Goal: Transaction & Acquisition: Purchase product/service

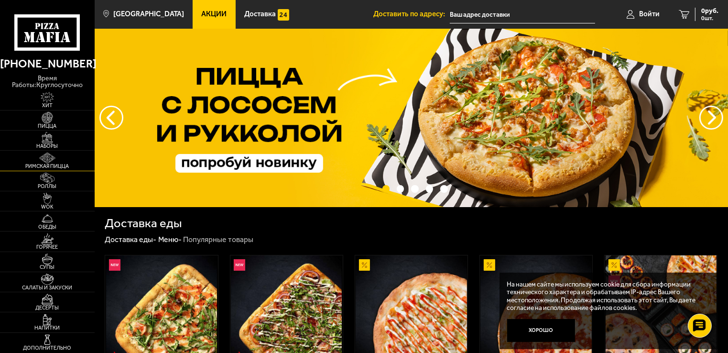
click at [50, 153] on img at bounding box center [47, 158] width 29 height 11
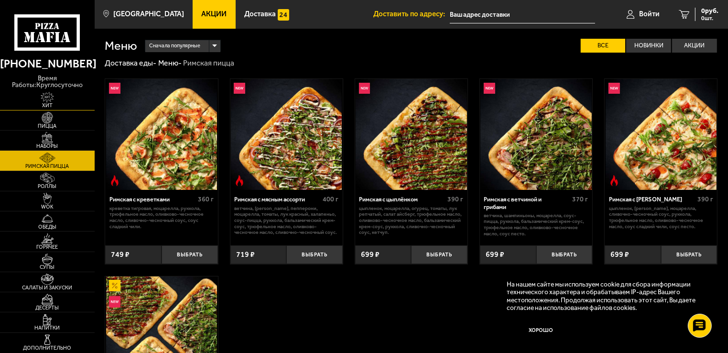
click at [42, 96] on img at bounding box center [47, 97] width 29 height 11
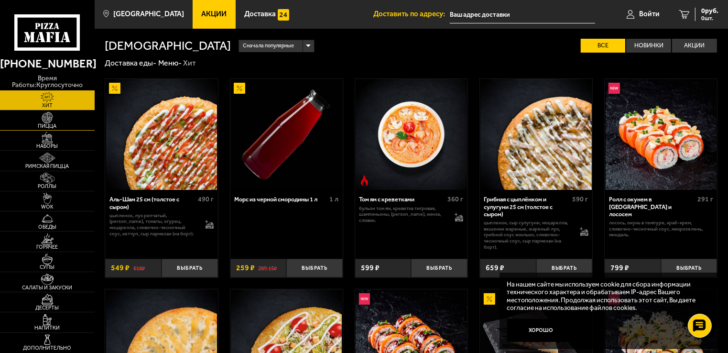
click at [45, 112] on img at bounding box center [47, 117] width 29 height 11
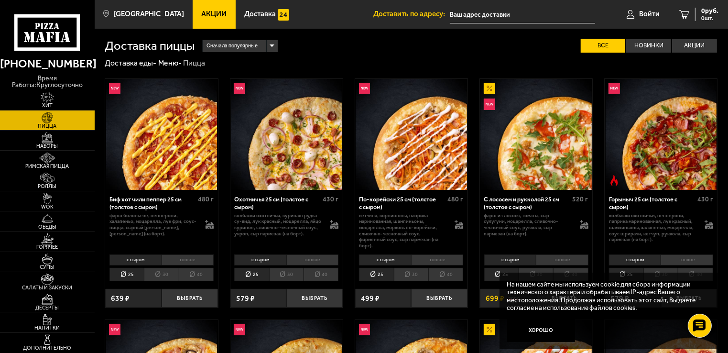
click at [172, 146] on img at bounding box center [161, 134] width 111 height 111
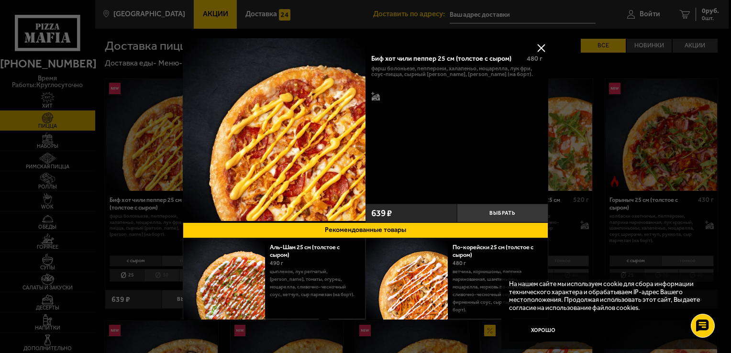
click at [588, 135] on div at bounding box center [365, 176] width 731 height 353
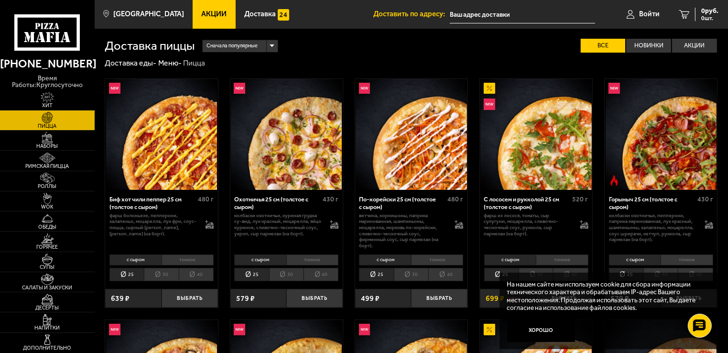
click at [659, 146] on img at bounding box center [661, 134] width 111 height 111
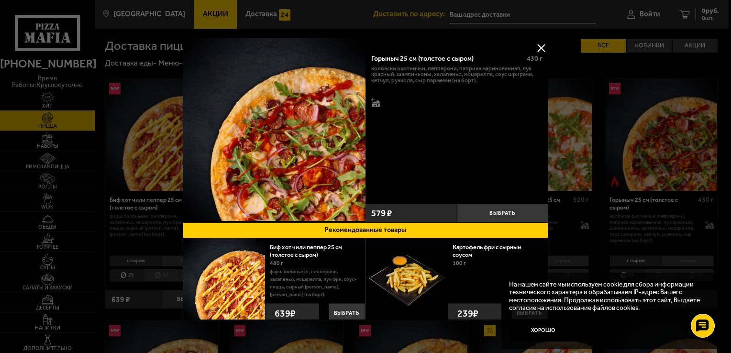
click at [654, 144] on div at bounding box center [365, 176] width 731 height 353
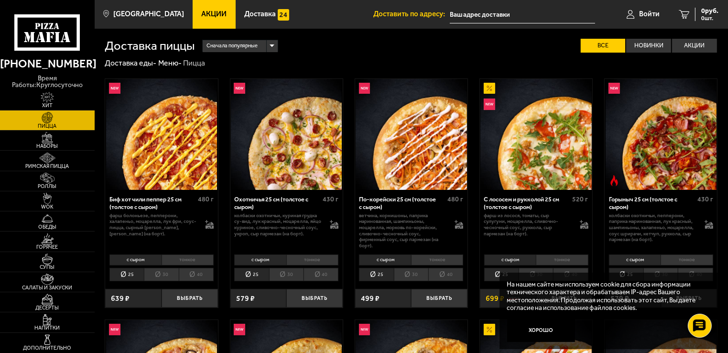
click at [433, 155] on img at bounding box center [411, 134] width 111 height 111
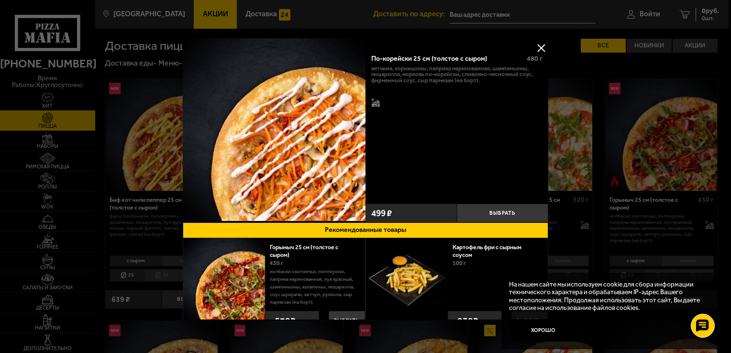
click at [590, 140] on div at bounding box center [365, 176] width 731 height 353
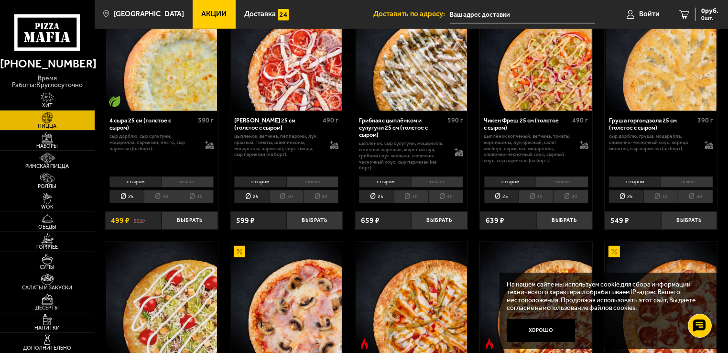
scroll to position [669, 0]
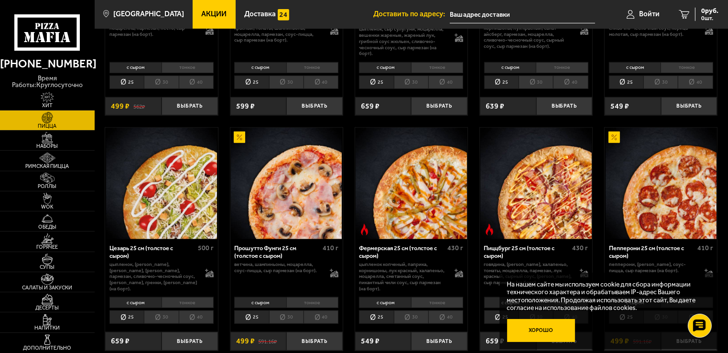
click at [543, 328] on button "Хорошо" at bounding box center [541, 330] width 68 height 23
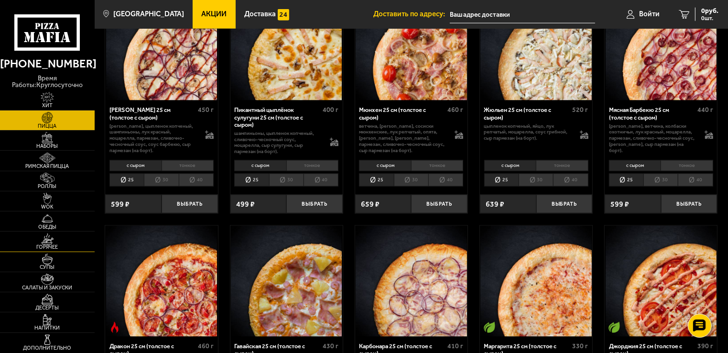
scroll to position [1291, 0]
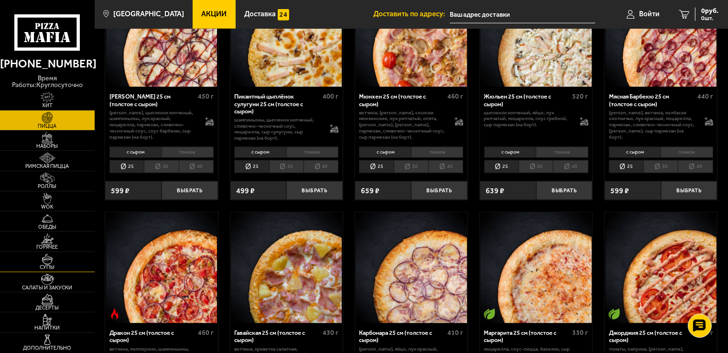
click at [50, 257] on img at bounding box center [47, 258] width 29 height 11
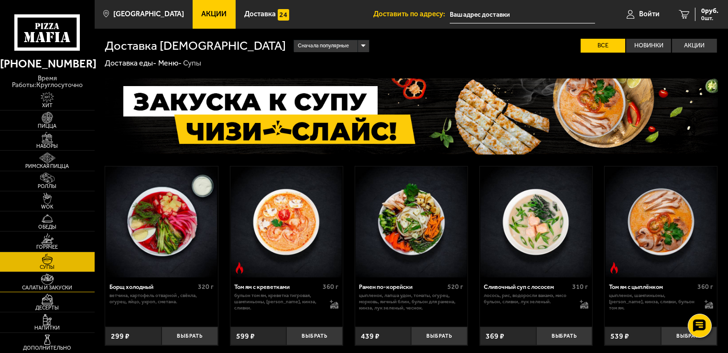
click at [50, 285] on span "Салаты и закуски" at bounding box center [47, 287] width 95 height 5
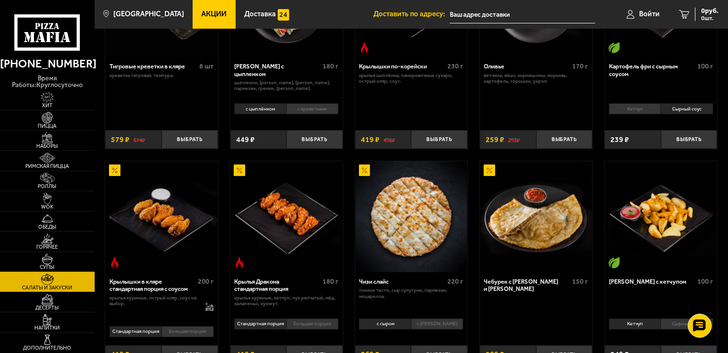
scroll to position [143, 0]
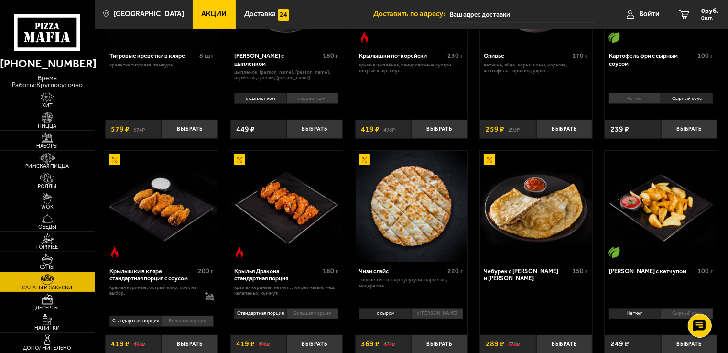
click at [44, 245] on span "Горячее" at bounding box center [47, 246] width 95 height 5
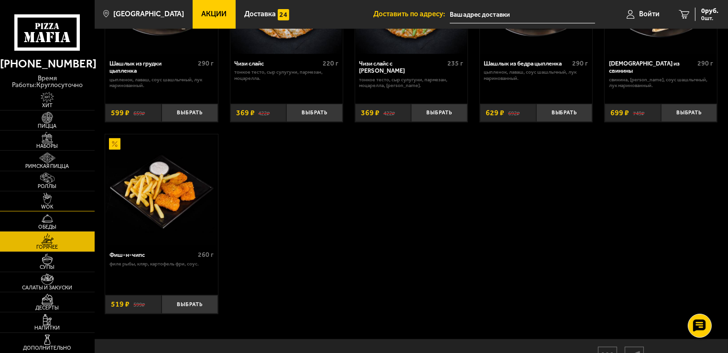
scroll to position [619, 0]
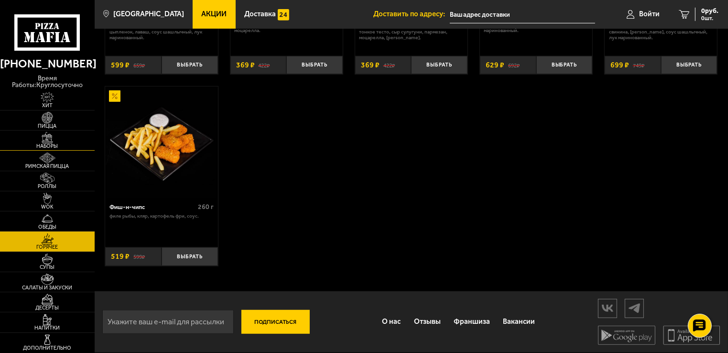
click at [39, 131] on link "Наборы" at bounding box center [47, 141] width 95 height 20
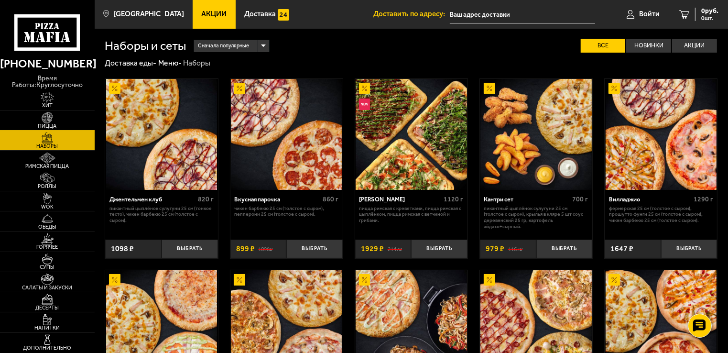
click at [57, 123] on span "Пицца" at bounding box center [47, 125] width 95 height 5
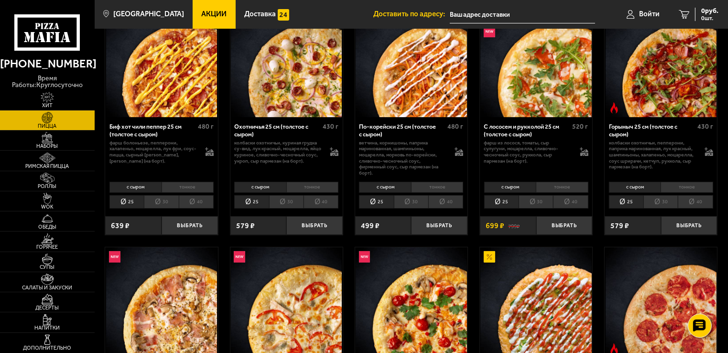
scroll to position [239, 0]
